Goal: Information Seeking & Learning: Learn about a topic

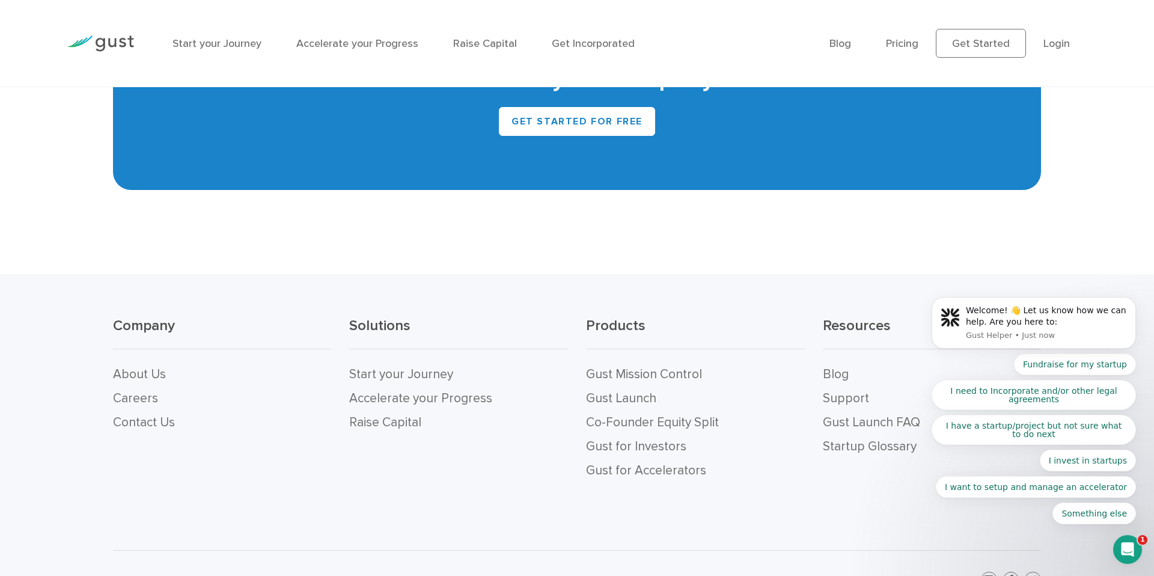
scroll to position [5384, 0]
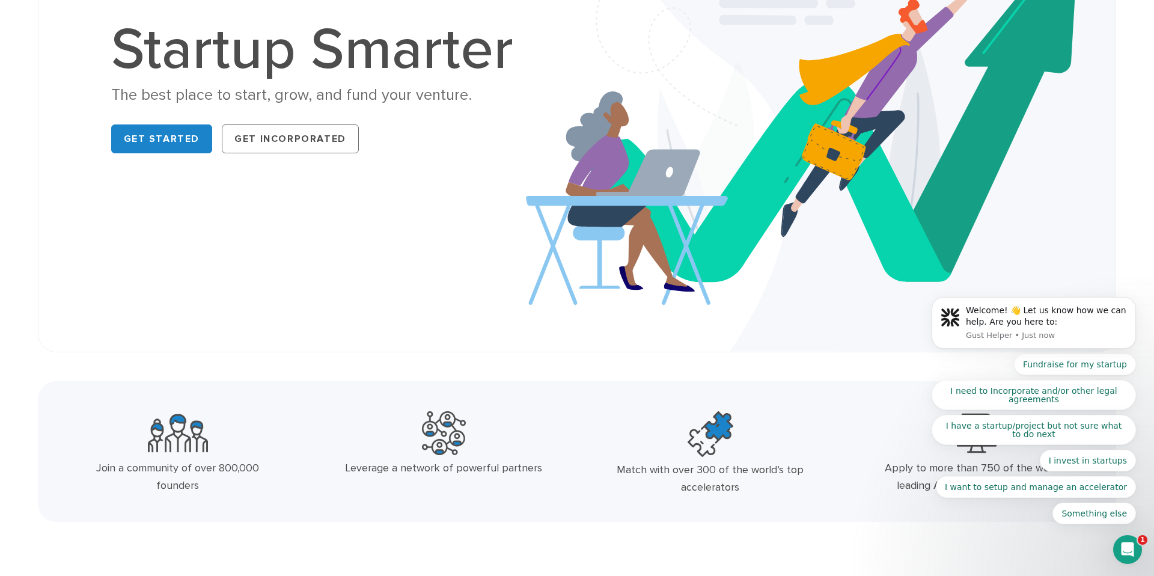
scroll to position [0, 0]
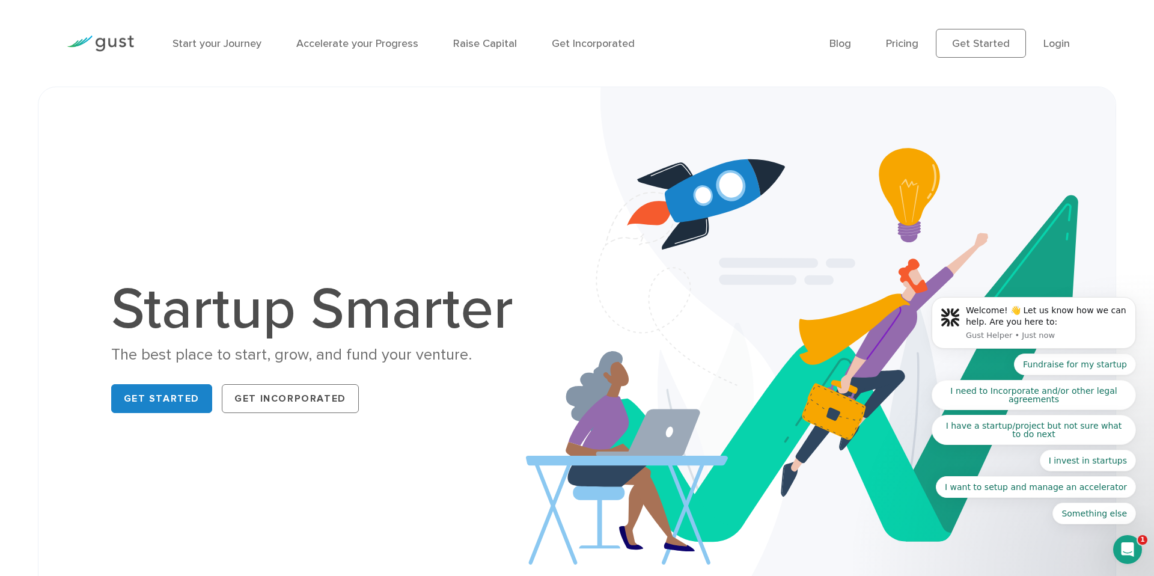
click at [325, 69] on div "Start your Journey Accelerate your Progress Raise Capital Get Incorporated" at bounding box center [492, 43] width 657 height 52
click at [271, 67] on div "Start your Journey Accelerate your Progress Raise Capital Get Incorporated" at bounding box center [492, 43] width 657 height 52
click at [982, 37] on link "Get Started" at bounding box center [981, 43] width 90 height 29
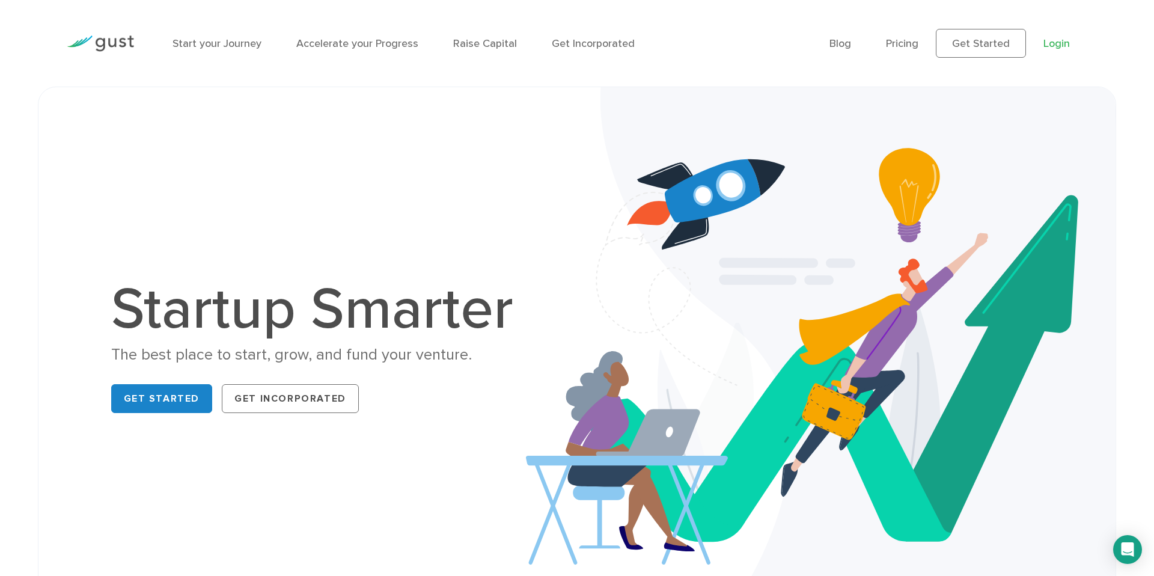
click at [1054, 44] on link "Login" at bounding box center [1057, 43] width 26 height 13
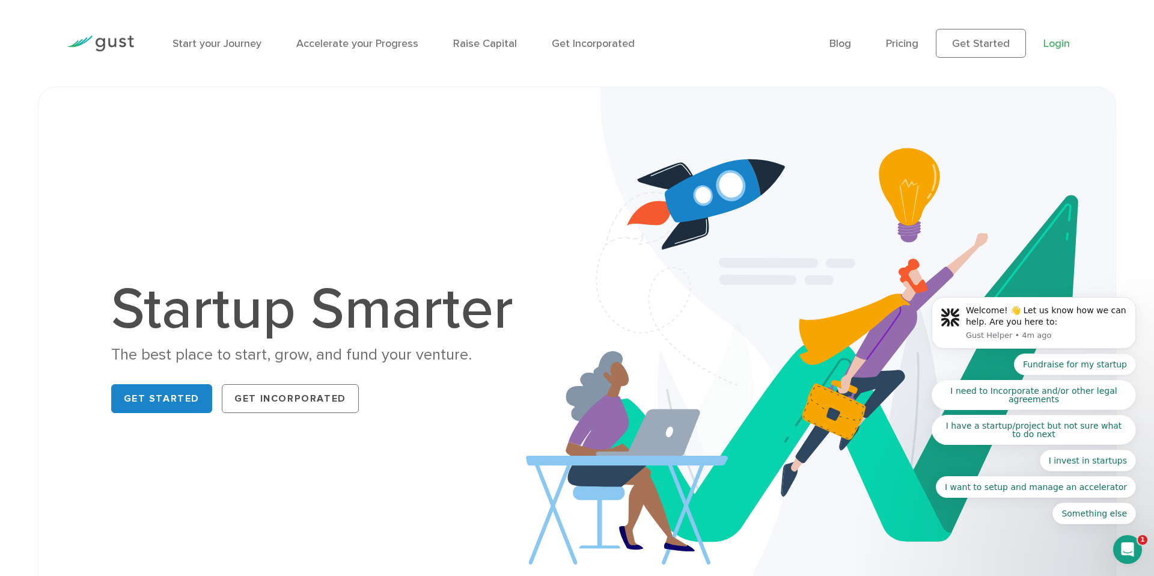
click at [1060, 43] on link "Login" at bounding box center [1057, 43] width 26 height 13
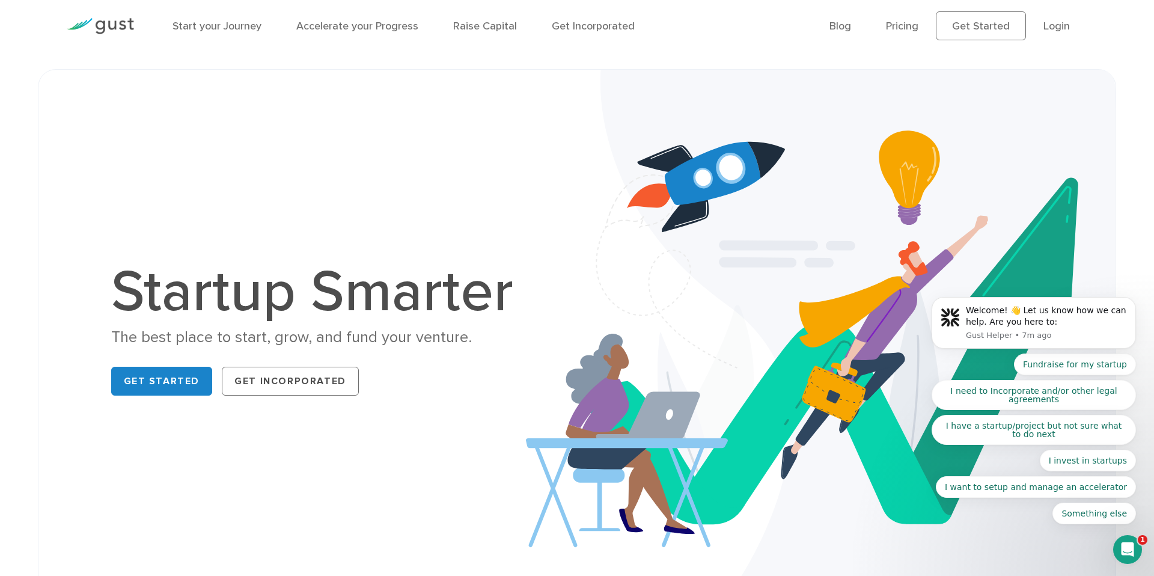
scroll to position [22, 0]
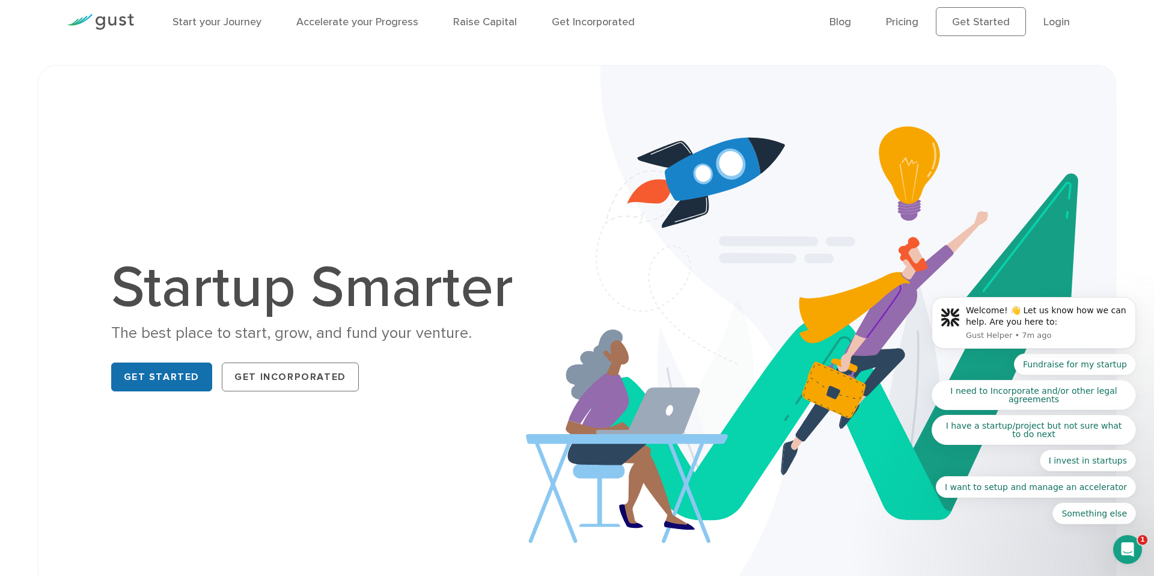
click at [190, 376] on link "Get Started" at bounding box center [162, 376] width 102 height 29
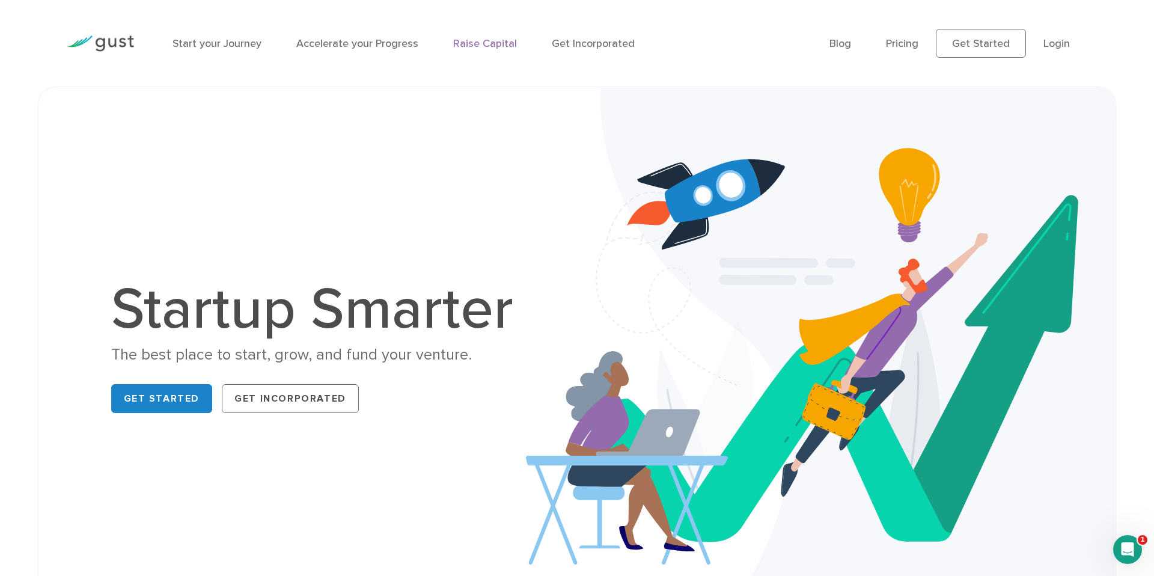
click at [474, 39] on link "Raise Capital" at bounding box center [485, 43] width 64 height 13
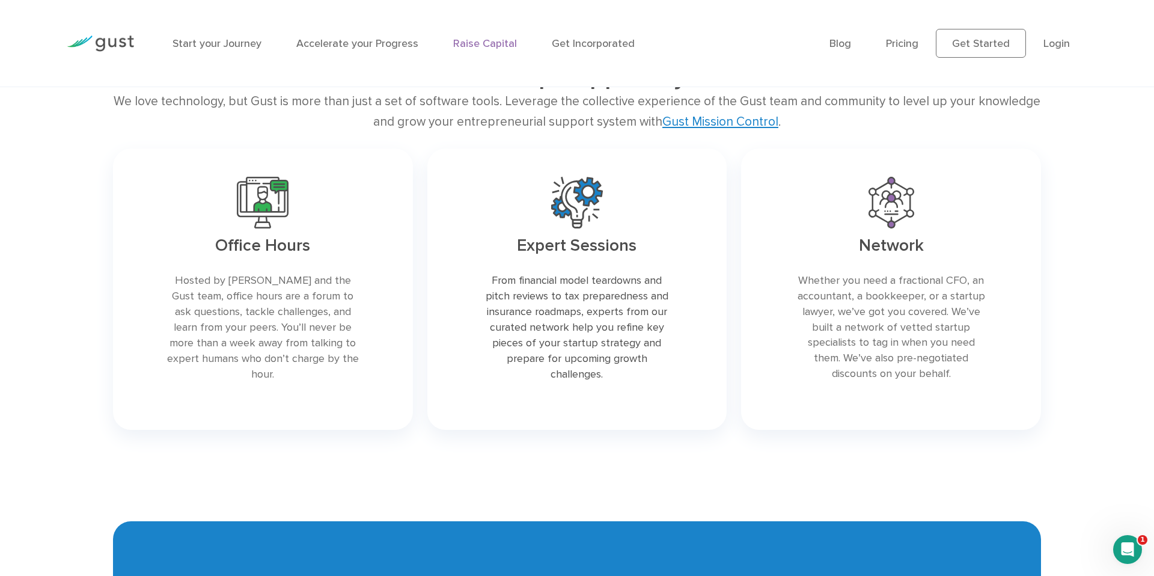
scroll to position [2544, 0]
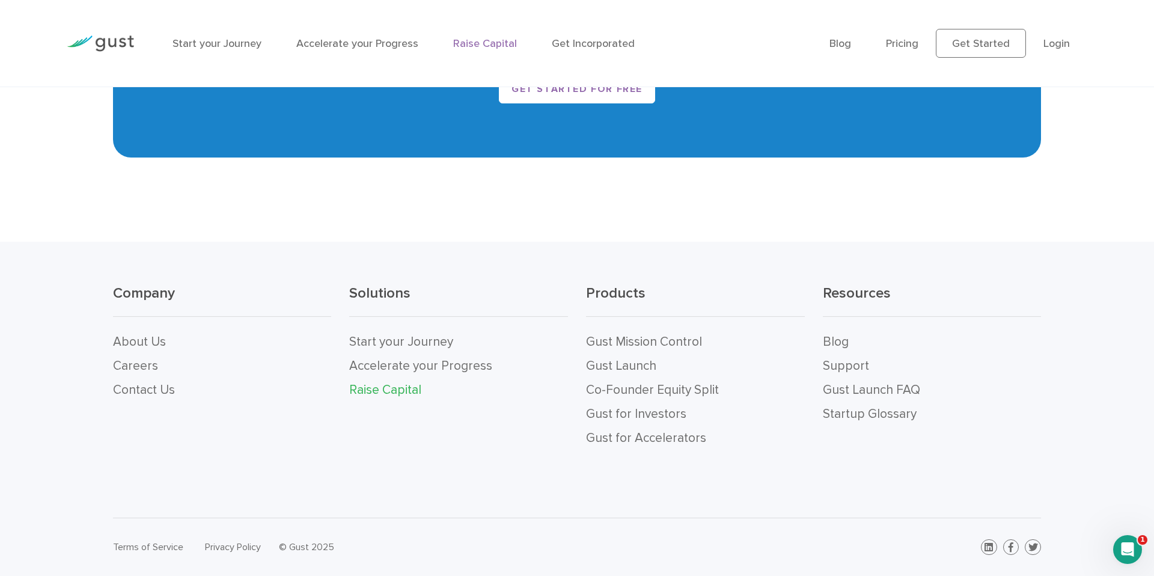
click at [164, 335] on li "About Us" at bounding box center [222, 342] width 219 height 24
click at [153, 337] on link "About Us" at bounding box center [139, 341] width 53 height 15
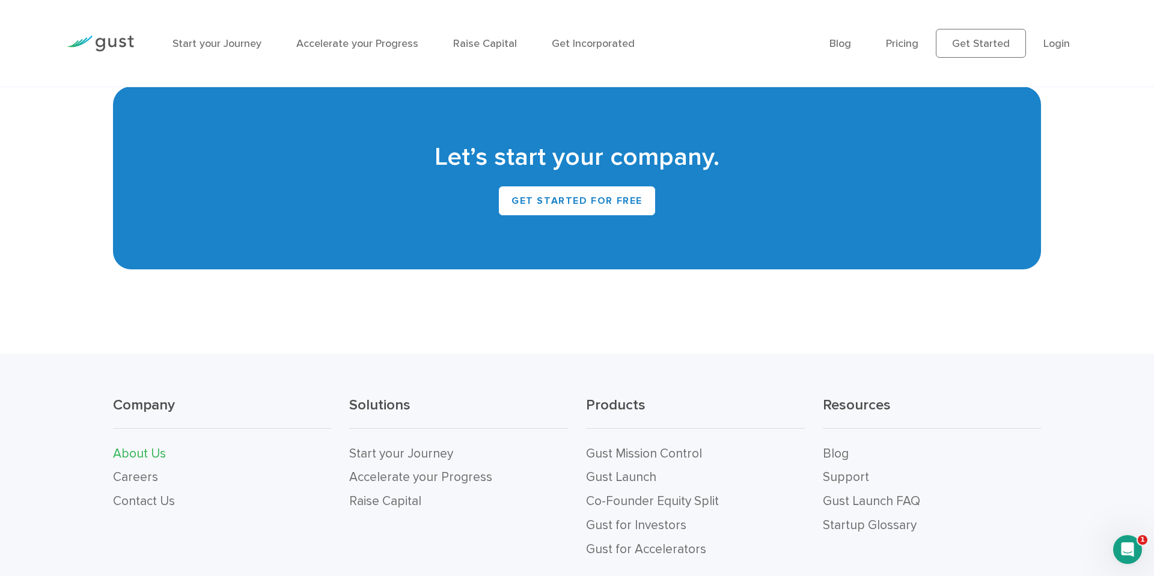
scroll to position [1315, 0]
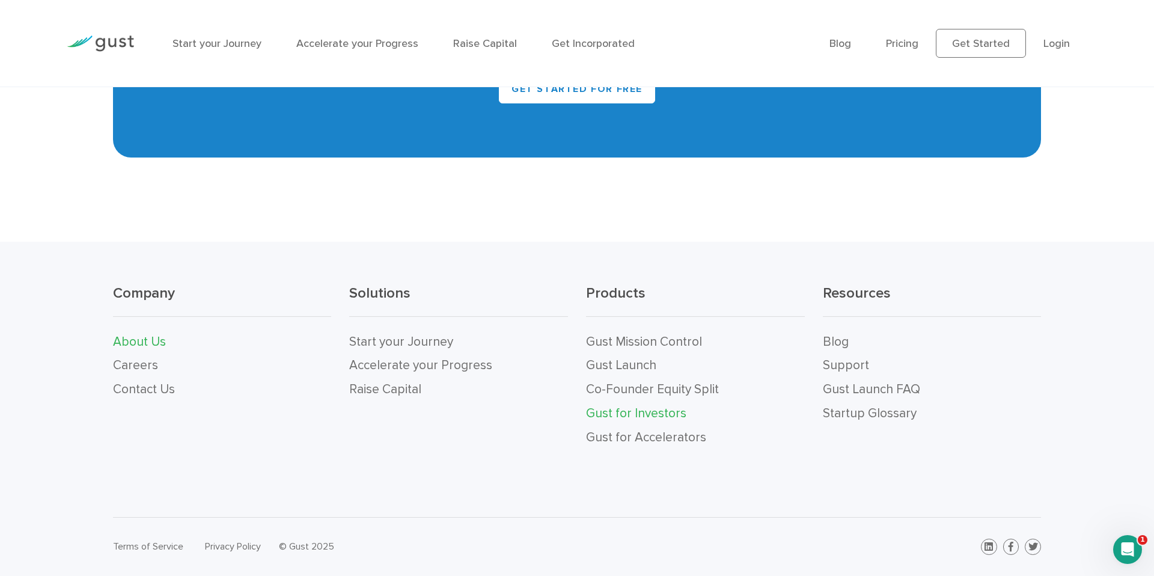
click at [672, 409] on link "Gust for Investors" at bounding box center [636, 413] width 100 height 15
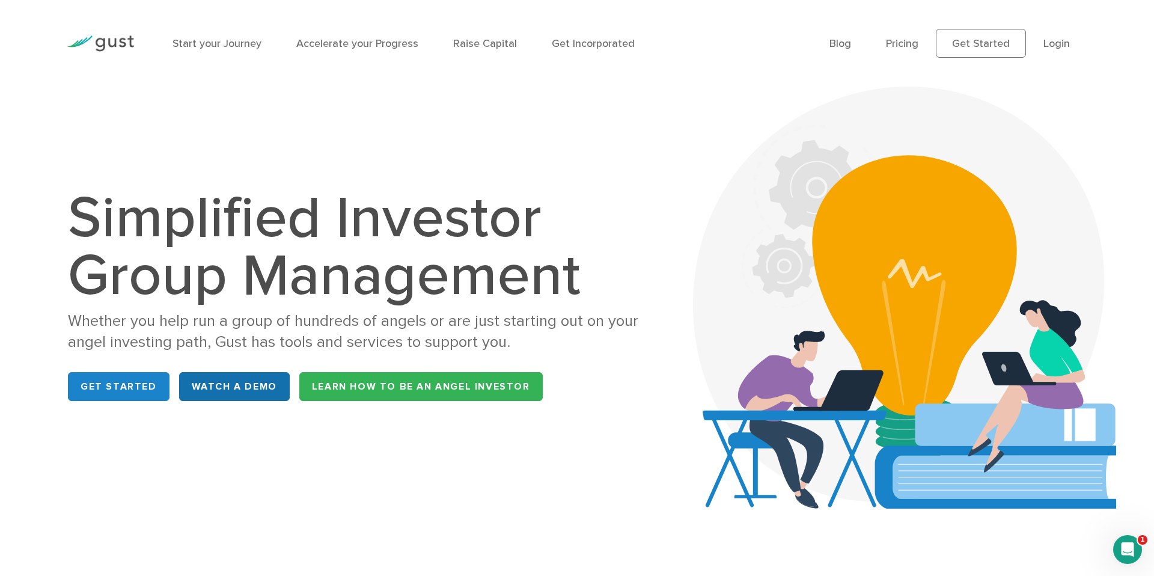
click at [227, 391] on link "WATCH A DEMO" at bounding box center [234, 386] width 111 height 29
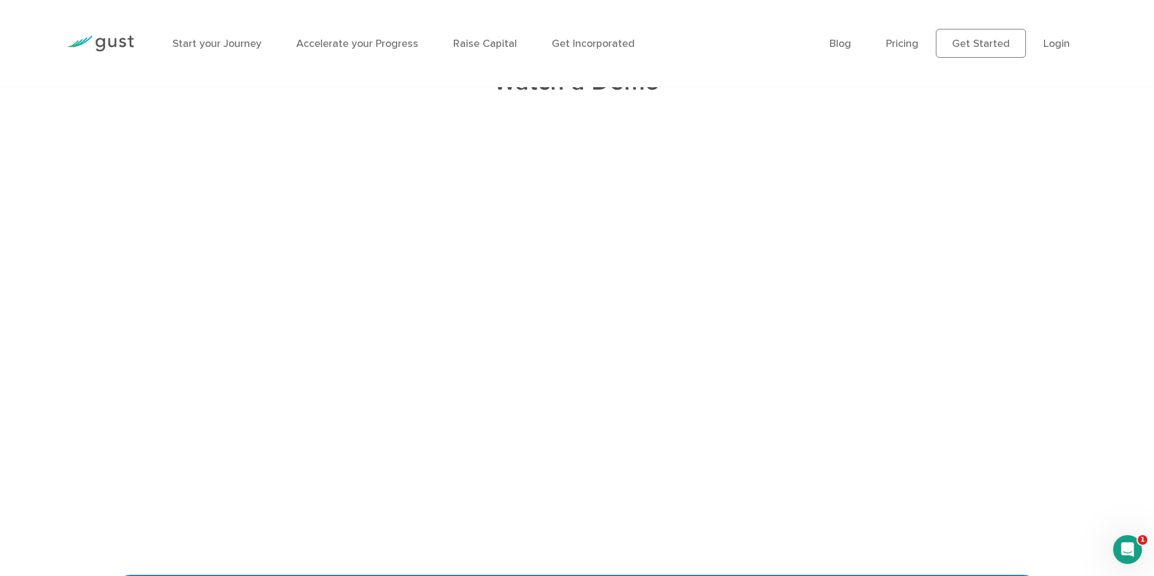
scroll to position [2563, 0]
